Goal: Task Accomplishment & Management: Manage account settings

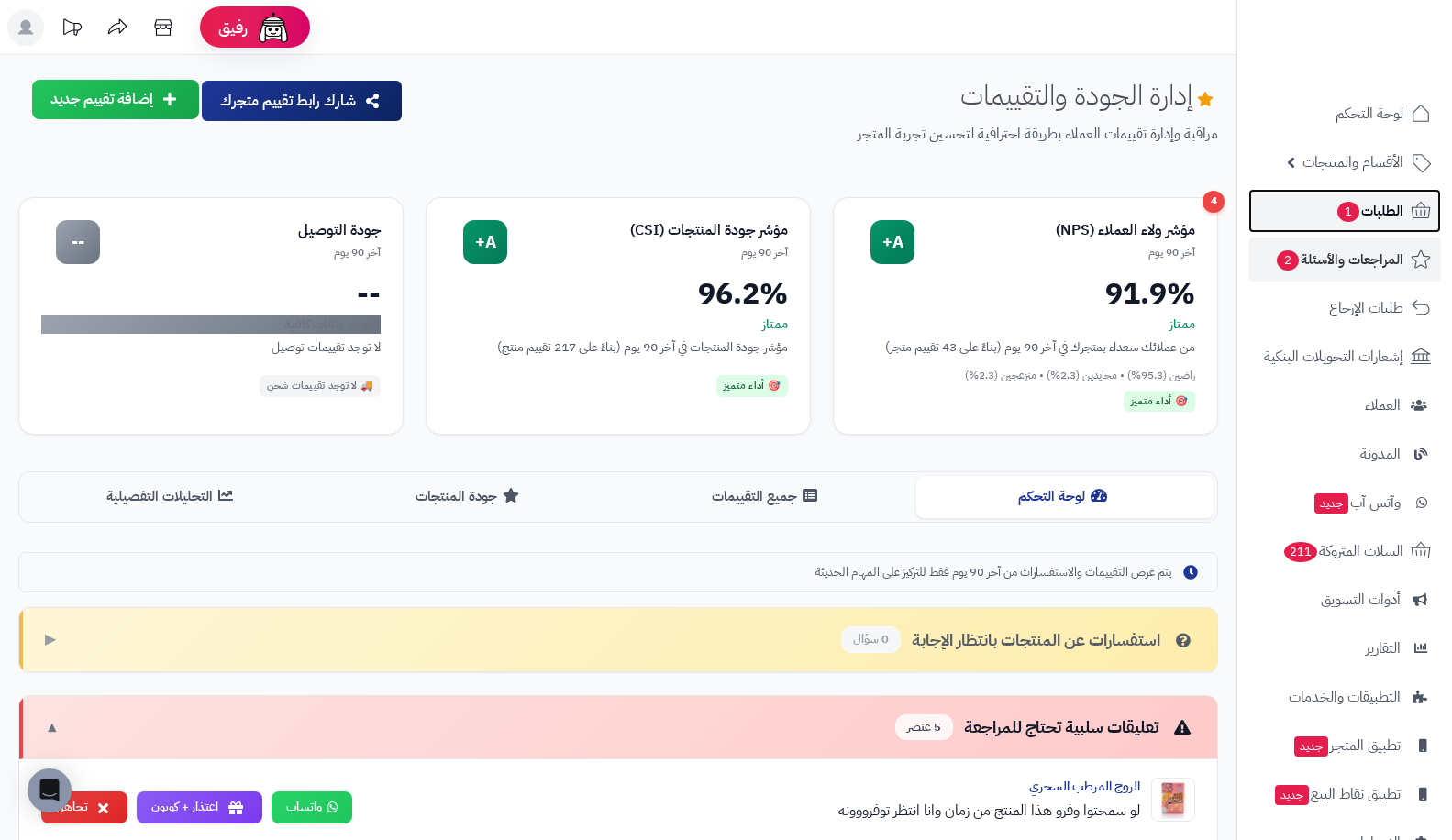
drag, startPoint x: 0, startPoint y: 0, endPoint x: 1364, endPoint y: 202, distance: 1378.9
click at [1364, 202] on span "الطلبات 1" at bounding box center [1369, 210] width 68 height 25
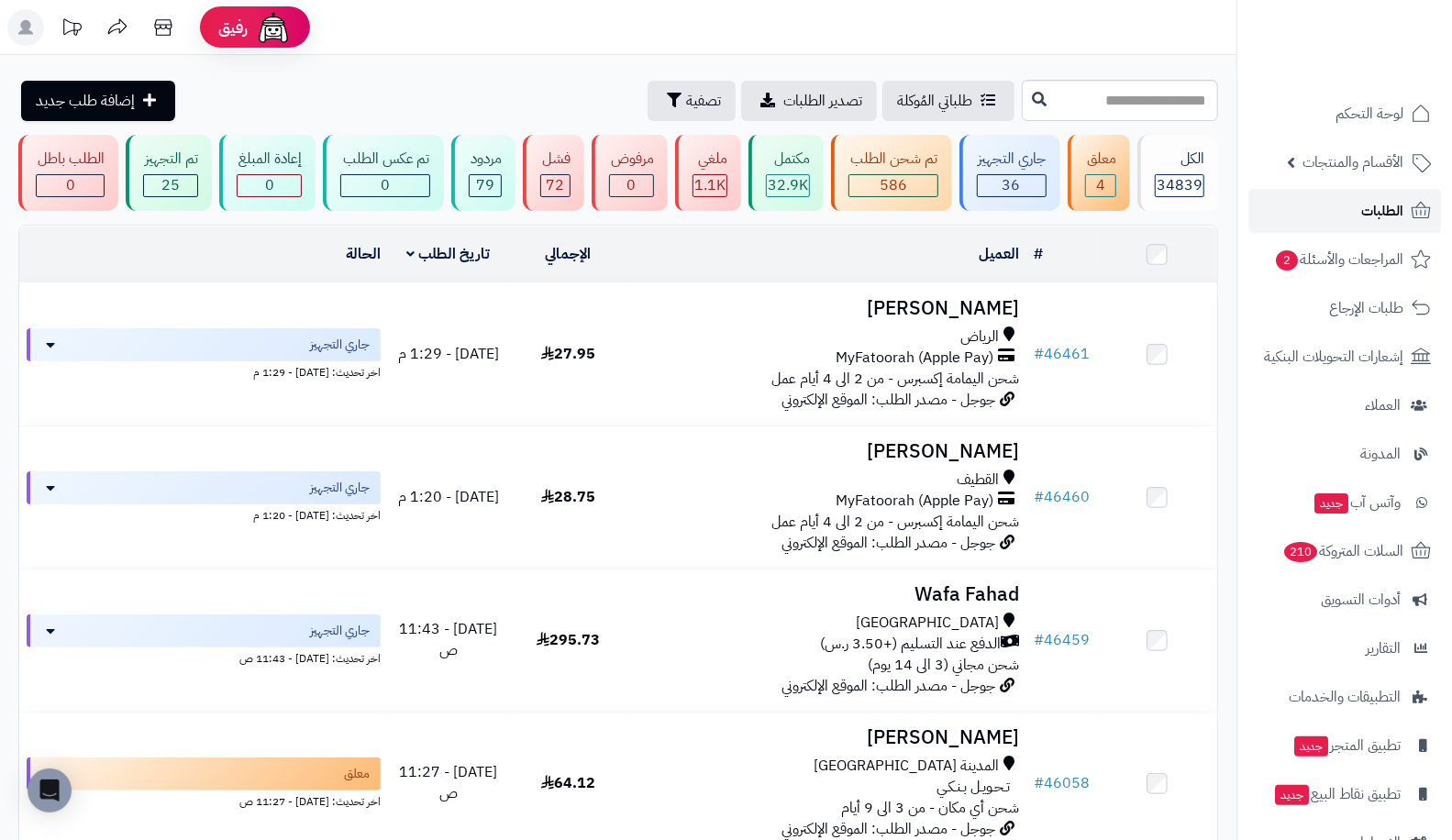
click at [1285, 205] on link "الطلبات" at bounding box center [1345, 210] width 193 height 44
click at [1283, 211] on link "الطلبات" at bounding box center [1345, 210] width 193 height 44
click at [1331, 222] on link "الطلبات" at bounding box center [1345, 210] width 193 height 44
click at [1364, 213] on span "الطلبات" at bounding box center [1381, 210] width 42 height 25
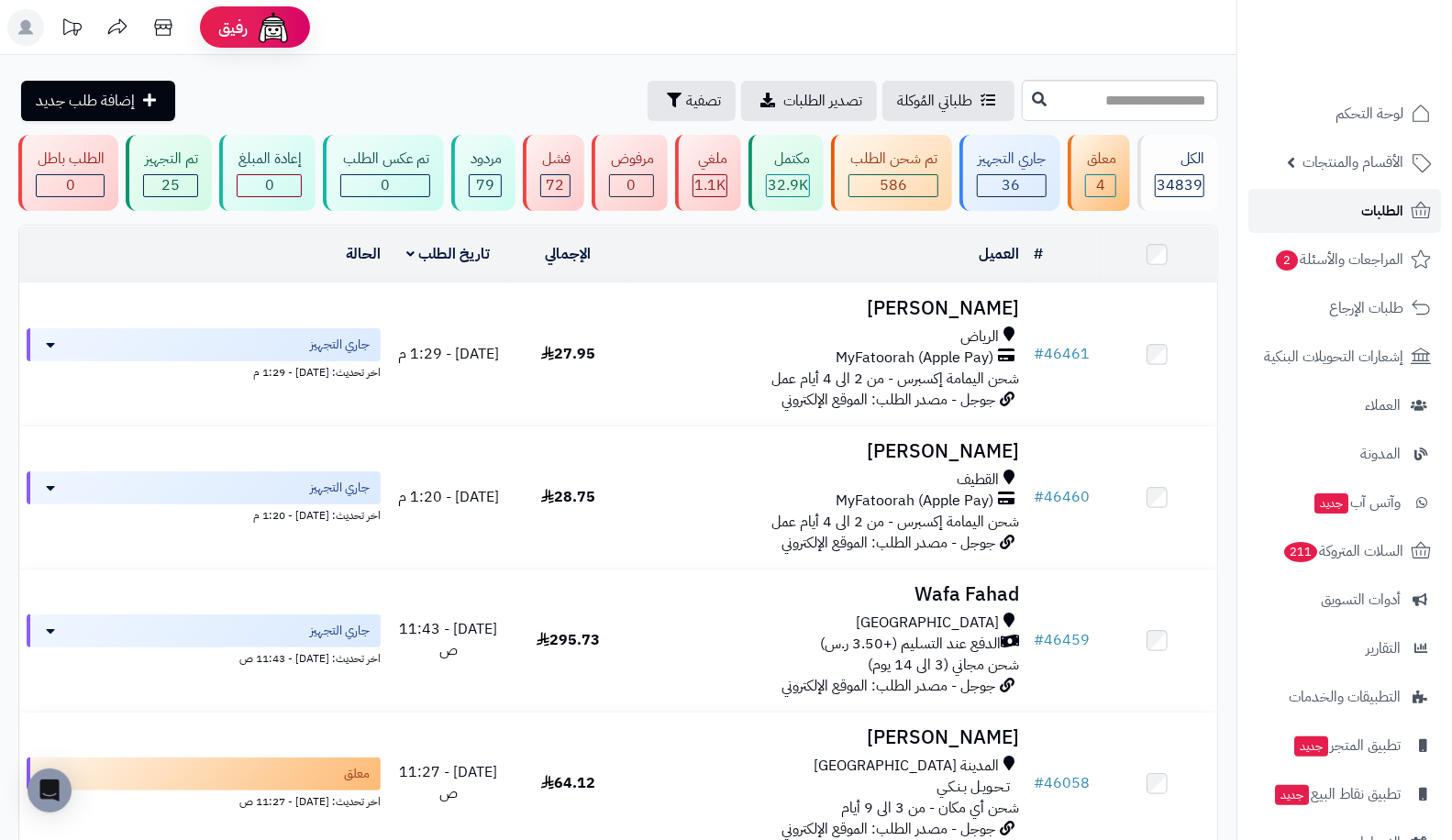
click at [1364, 213] on span "الطلبات" at bounding box center [1381, 210] width 42 height 25
click at [1345, 210] on link "الطلبات" at bounding box center [1345, 210] width 193 height 44
click at [1398, 195] on link "الطلبات" at bounding box center [1345, 210] width 193 height 44
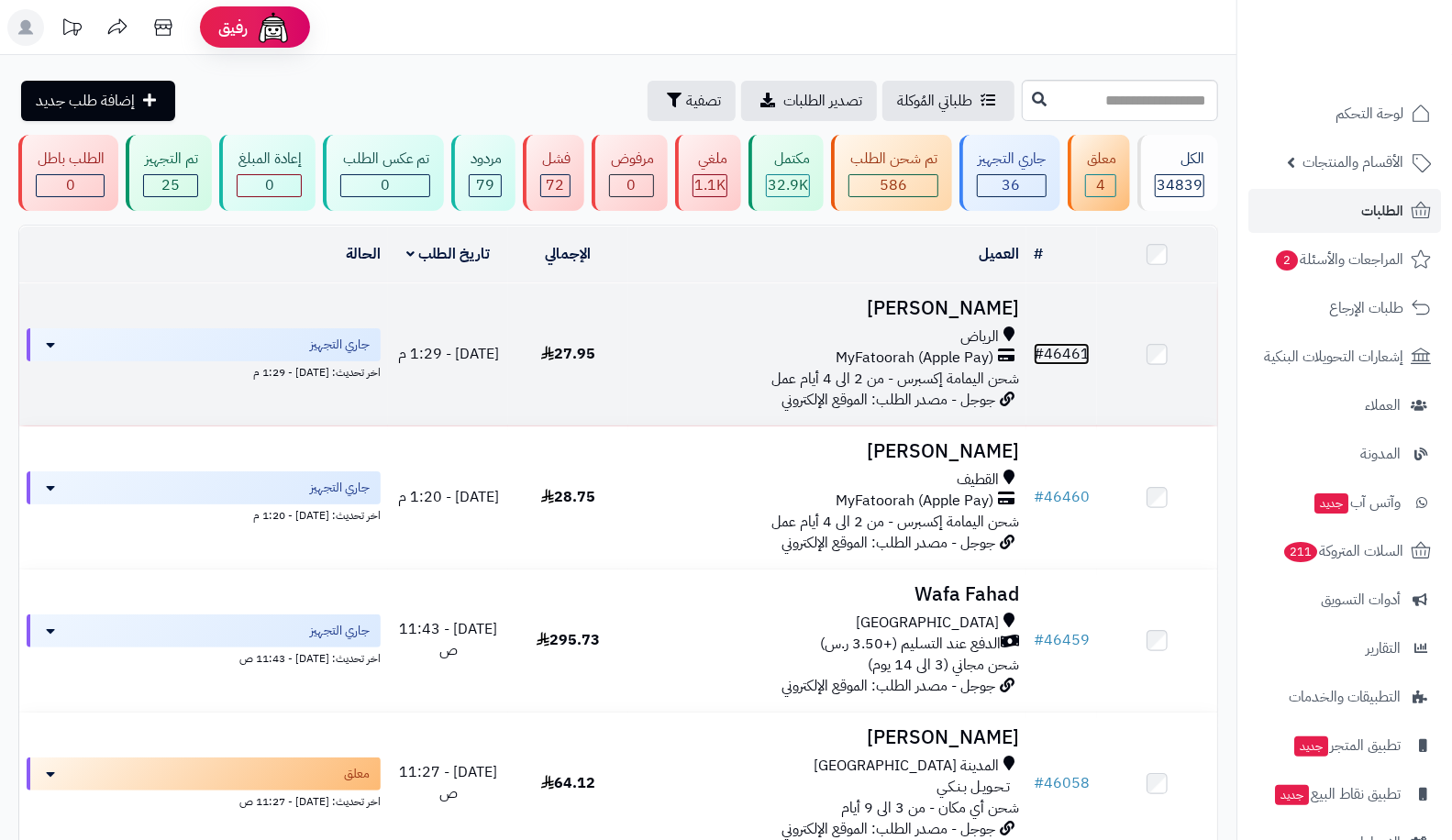
click at [1064, 343] on link "# 46461" at bounding box center [1061, 354] width 56 height 22
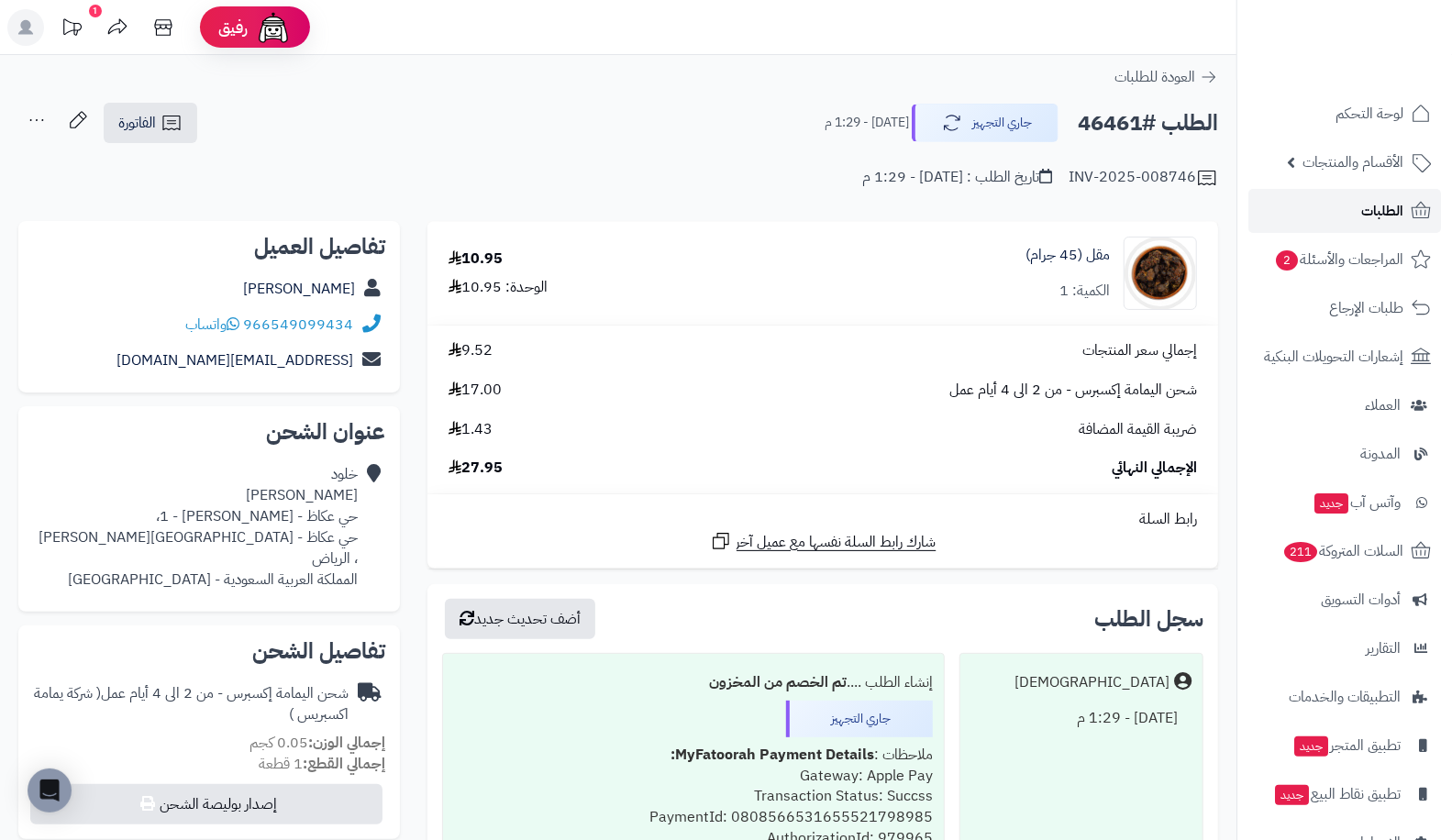
click at [1386, 191] on link "الطلبات" at bounding box center [1345, 210] width 193 height 44
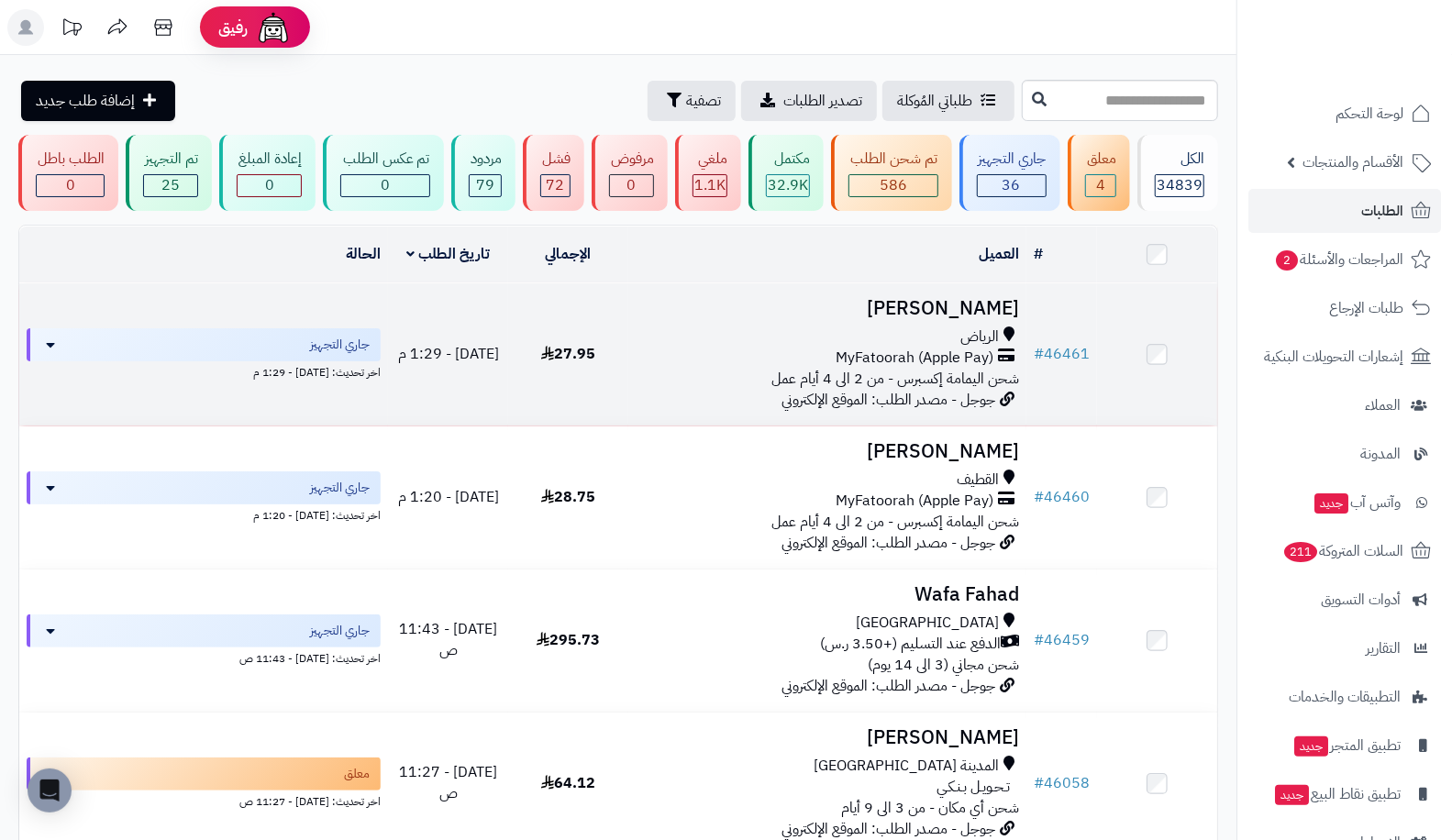
click at [1081, 338] on td "# 46461" at bounding box center [1061, 355] width 70 height 142
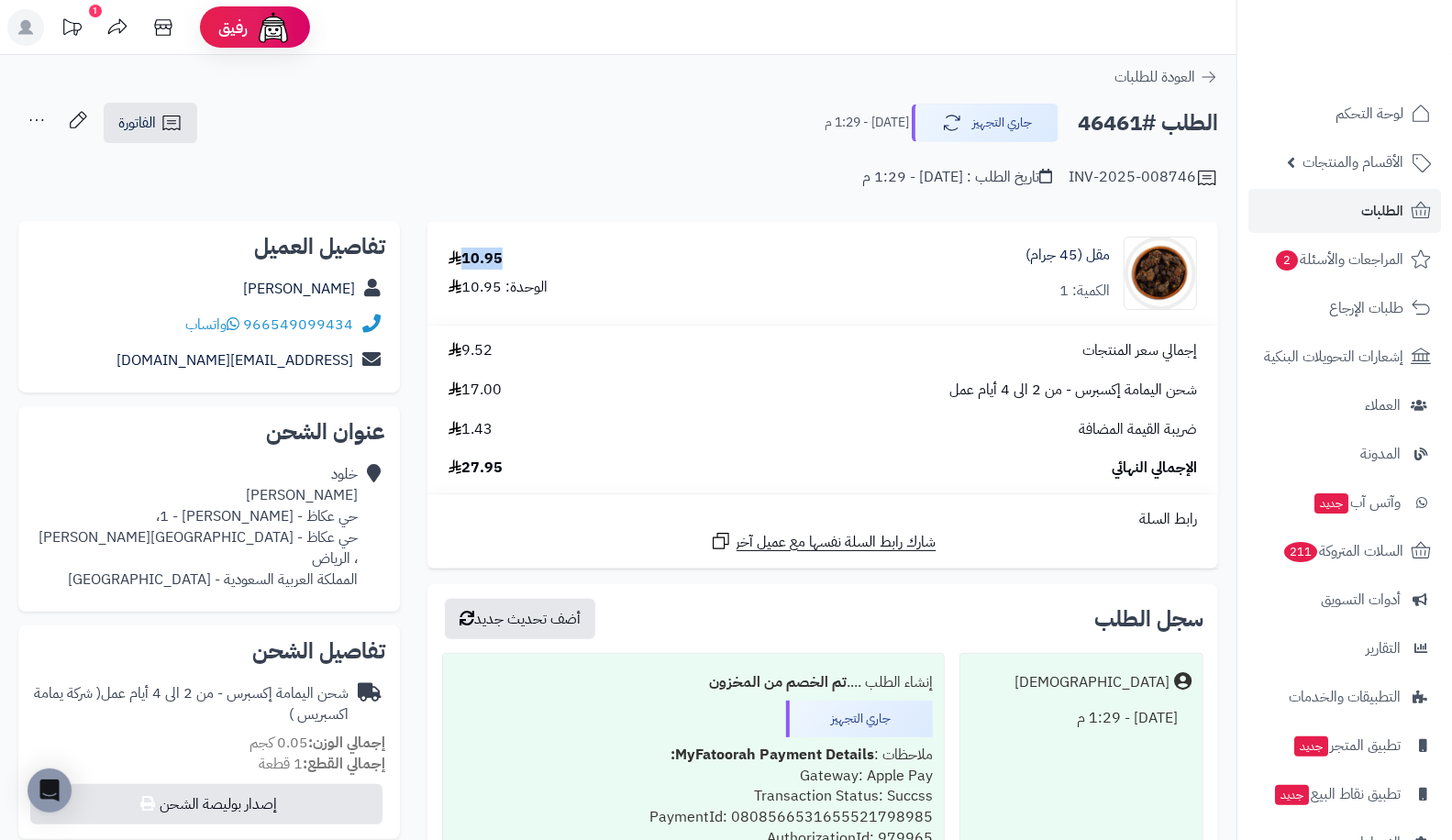
drag, startPoint x: 466, startPoint y: 264, endPoint x: 520, endPoint y: 254, distance: 54.9
click at [520, 254] on div "10.95 الوحدة: 10.95" at bounding box center [585, 273] width 300 height 50
click at [1342, 241] on link "المراجعات والأسئلة 2" at bounding box center [1345, 259] width 193 height 44
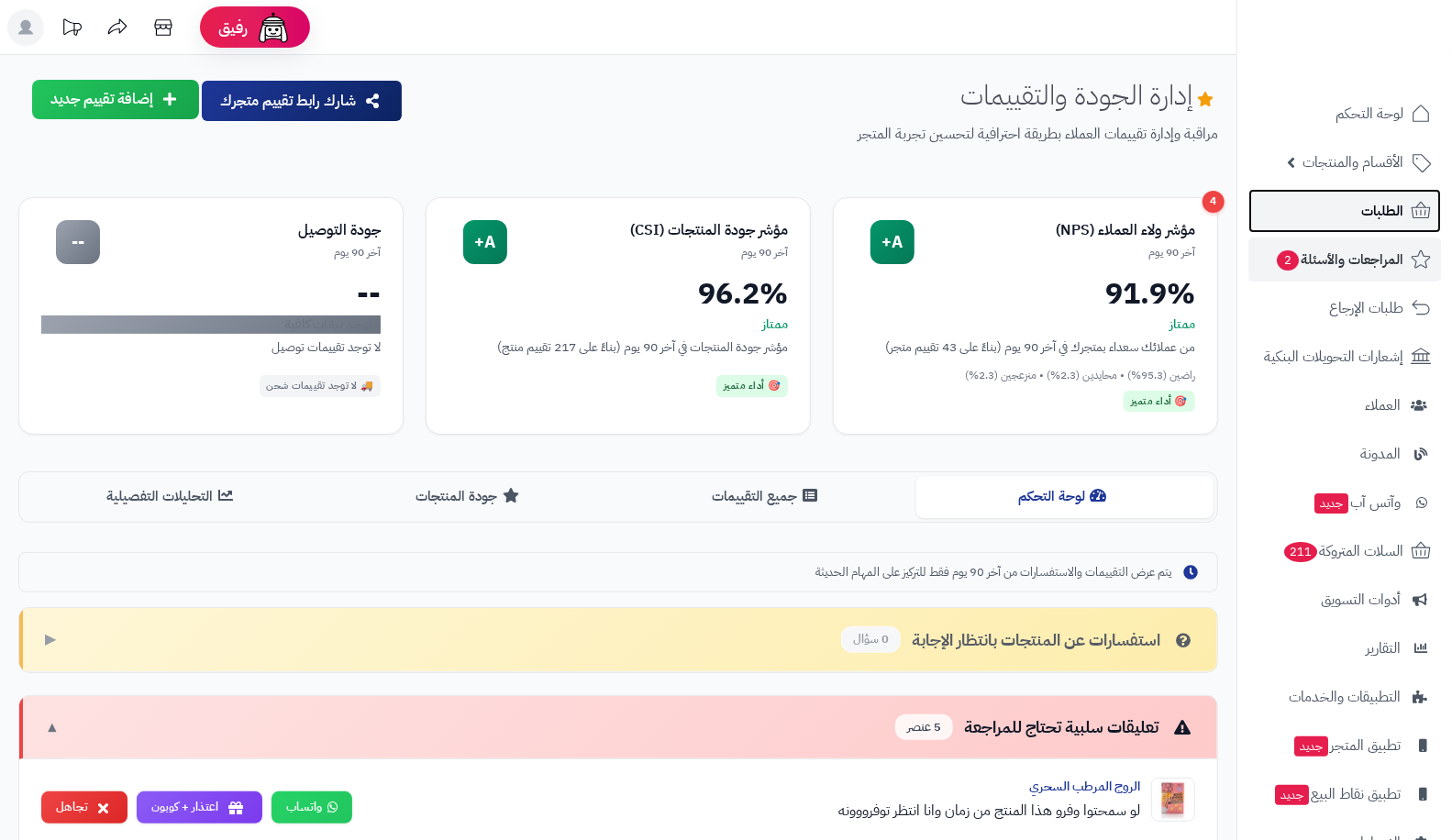
click at [1350, 209] on link "الطلبات" at bounding box center [1345, 210] width 193 height 44
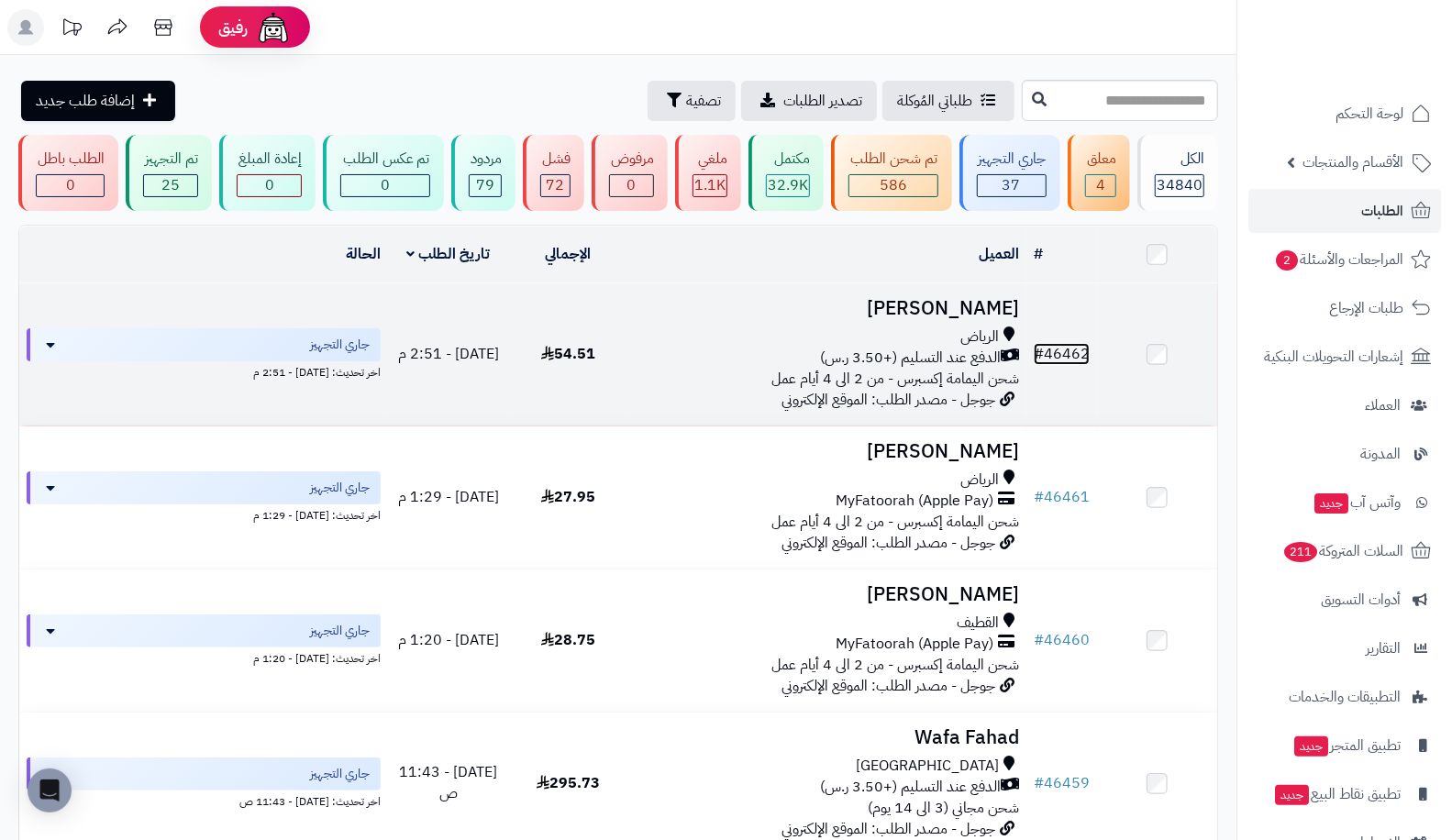
click at [1050, 346] on link "# 46462" at bounding box center [1061, 354] width 56 height 22
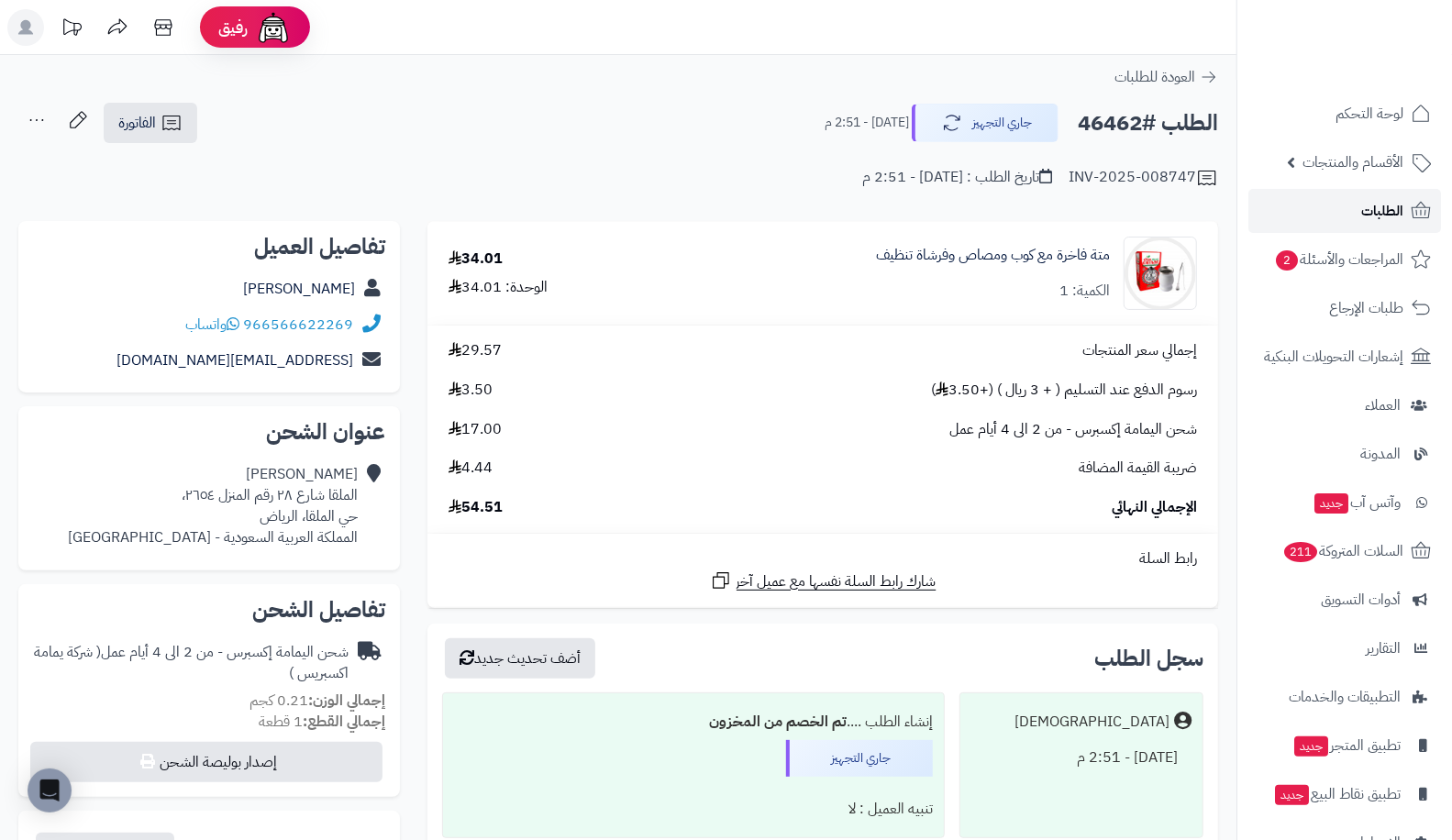
click at [1377, 225] on link "الطلبات" at bounding box center [1345, 210] width 193 height 44
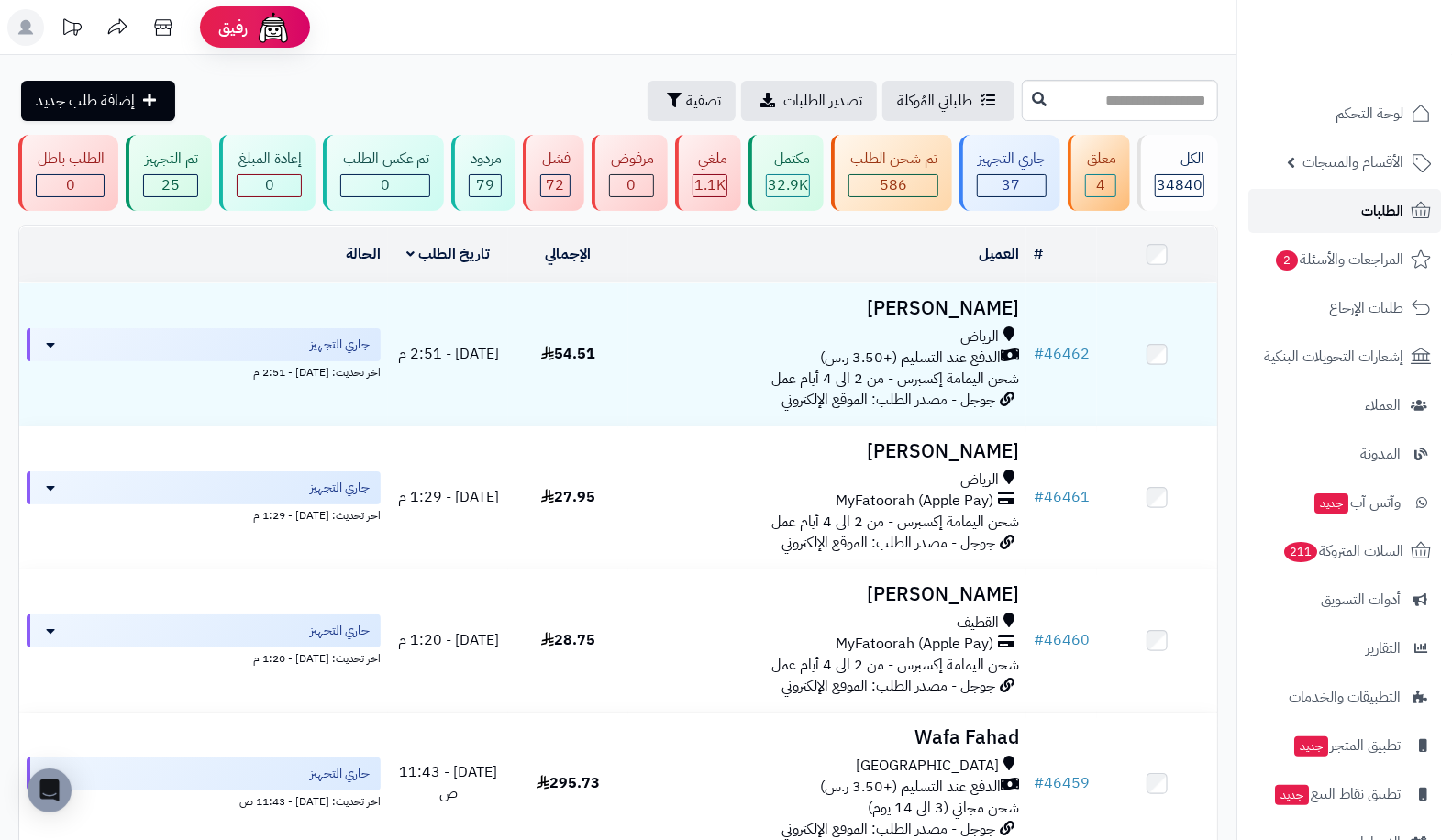
click at [1292, 209] on link "الطلبات" at bounding box center [1345, 210] width 193 height 44
click at [1326, 214] on link "الطلبات" at bounding box center [1345, 210] width 193 height 44
